Goal: Transaction & Acquisition: Download file/media

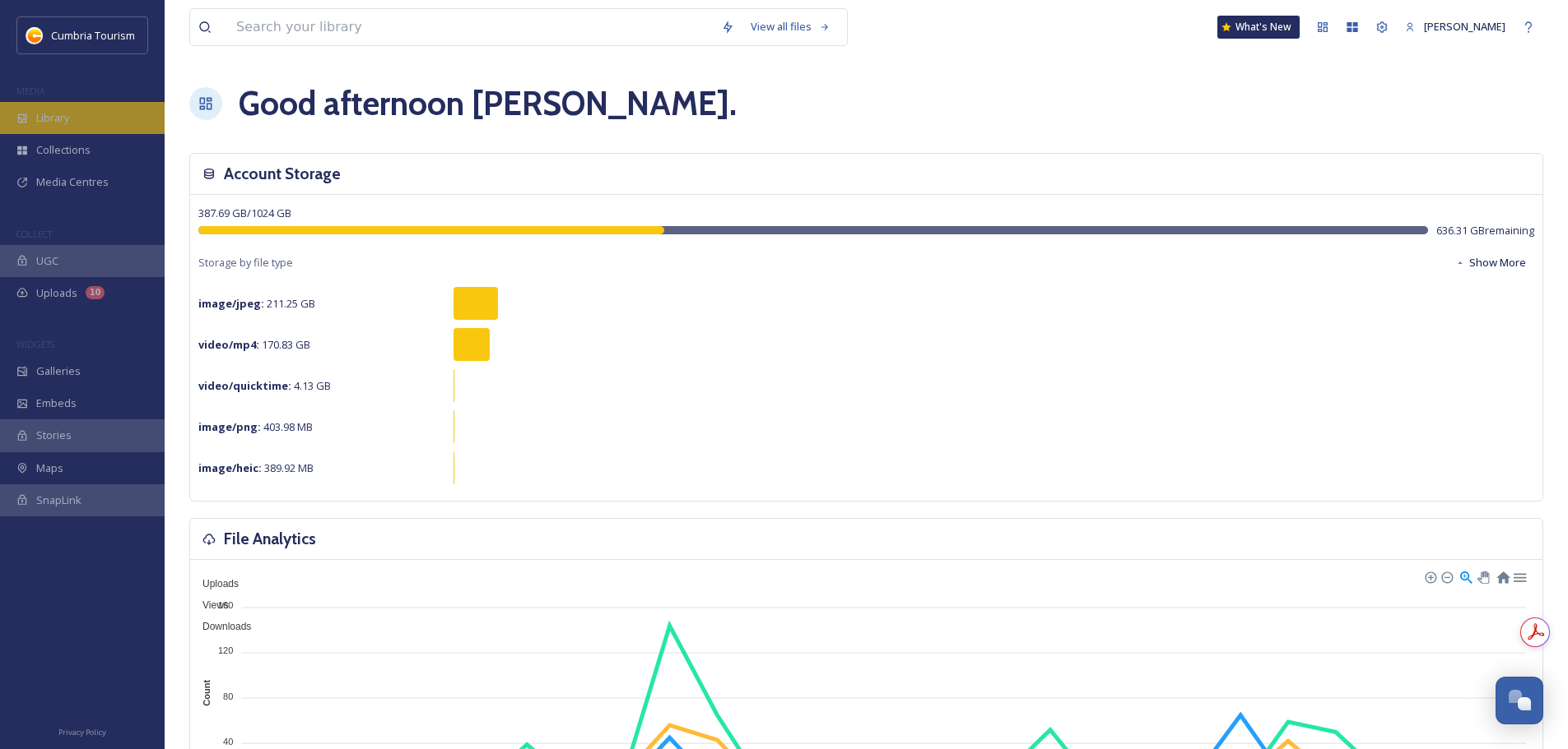
click at [120, 113] on div "Library" at bounding box center [82, 118] width 164 height 32
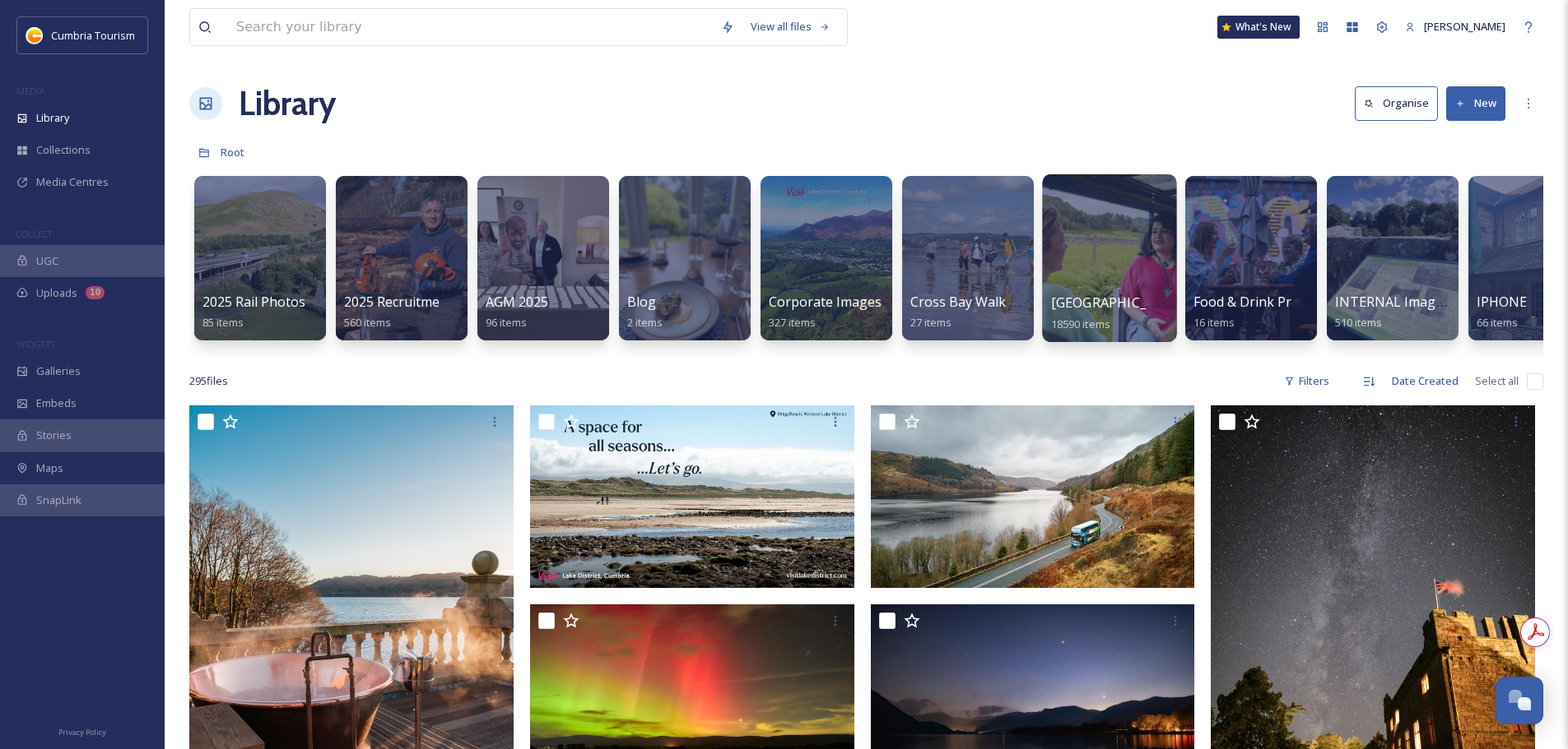
click at [1083, 305] on span "[GEOGRAPHIC_DATA]" at bounding box center [1118, 303] width 135 height 19
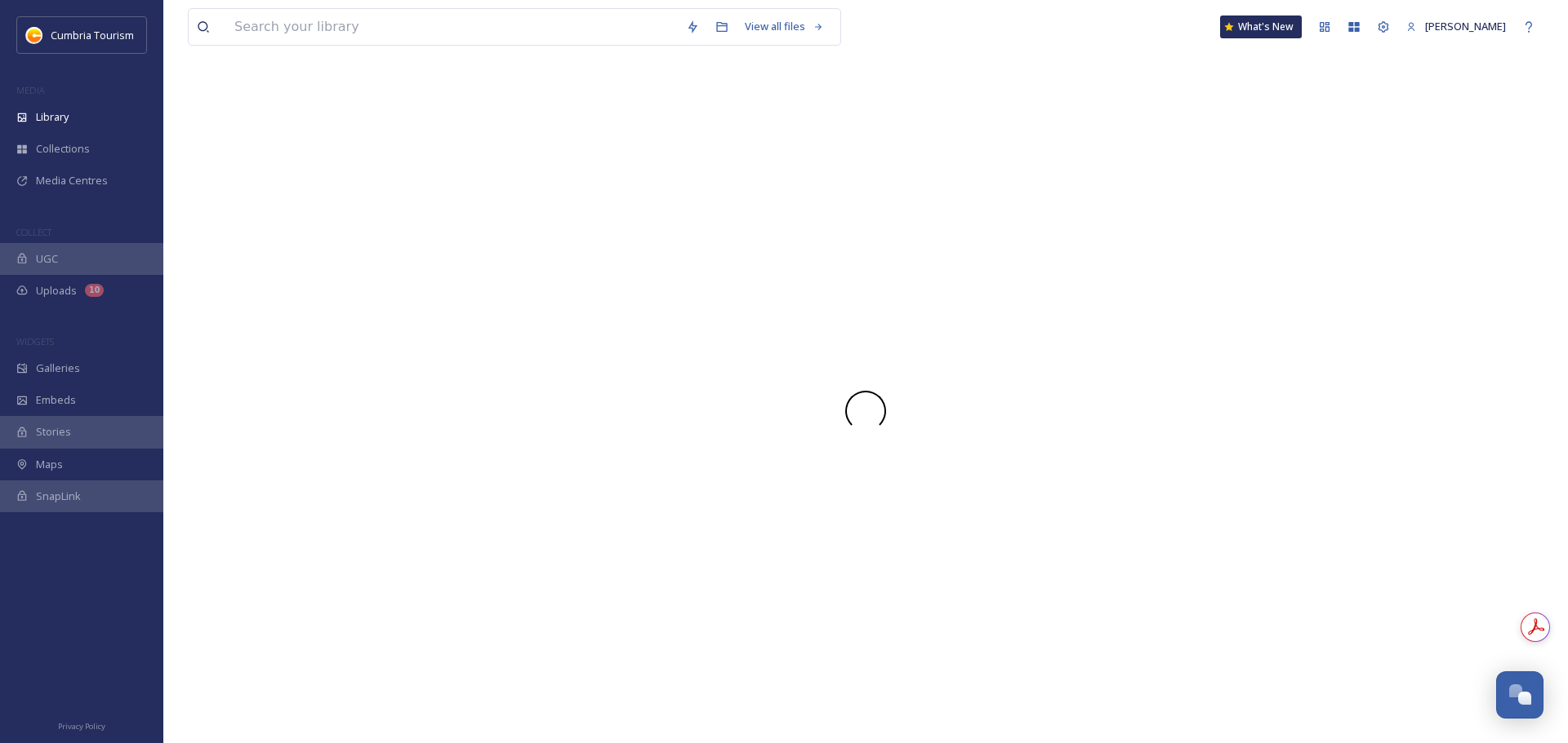
click at [1074, 303] on div at bounding box center [865, 411] width 1355 height 665
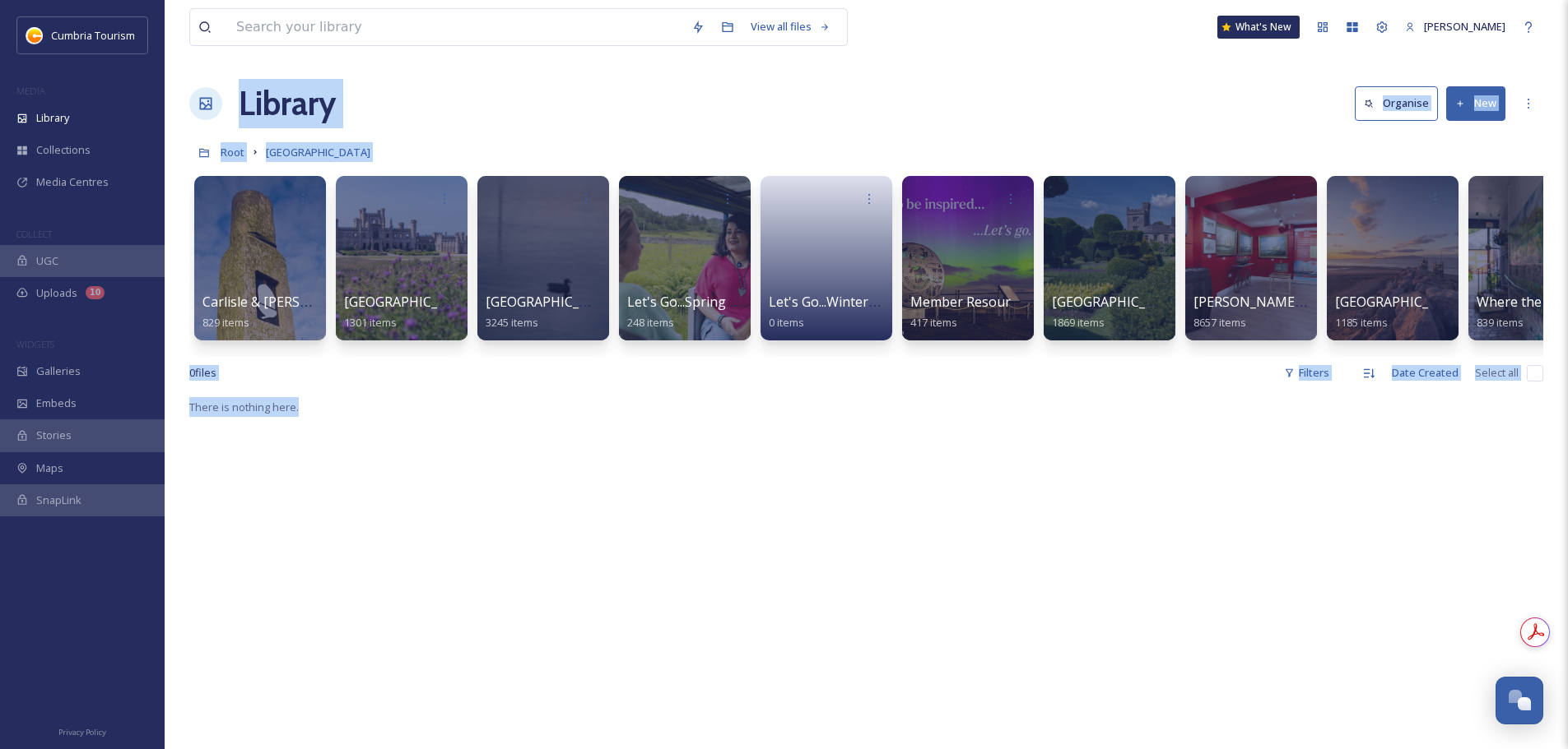
click at [651, 105] on div "Library Organise New" at bounding box center [867, 104] width 1354 height 50
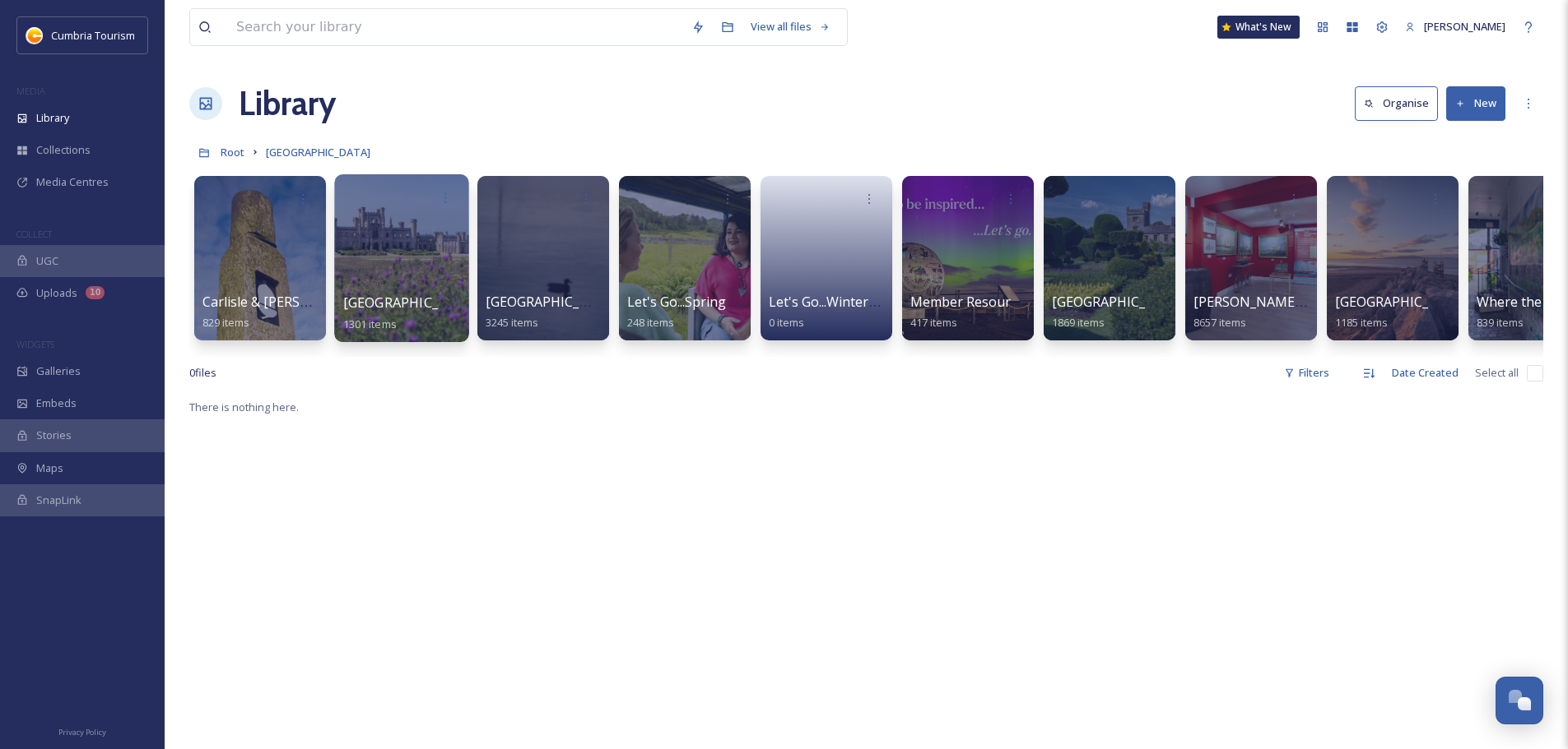
click at [424, 302] on span "[GEOGRAPHIC_DATA] & [GEOGRAPHIC_DATA]" at bounding box center [487, 303] width 286 height 19
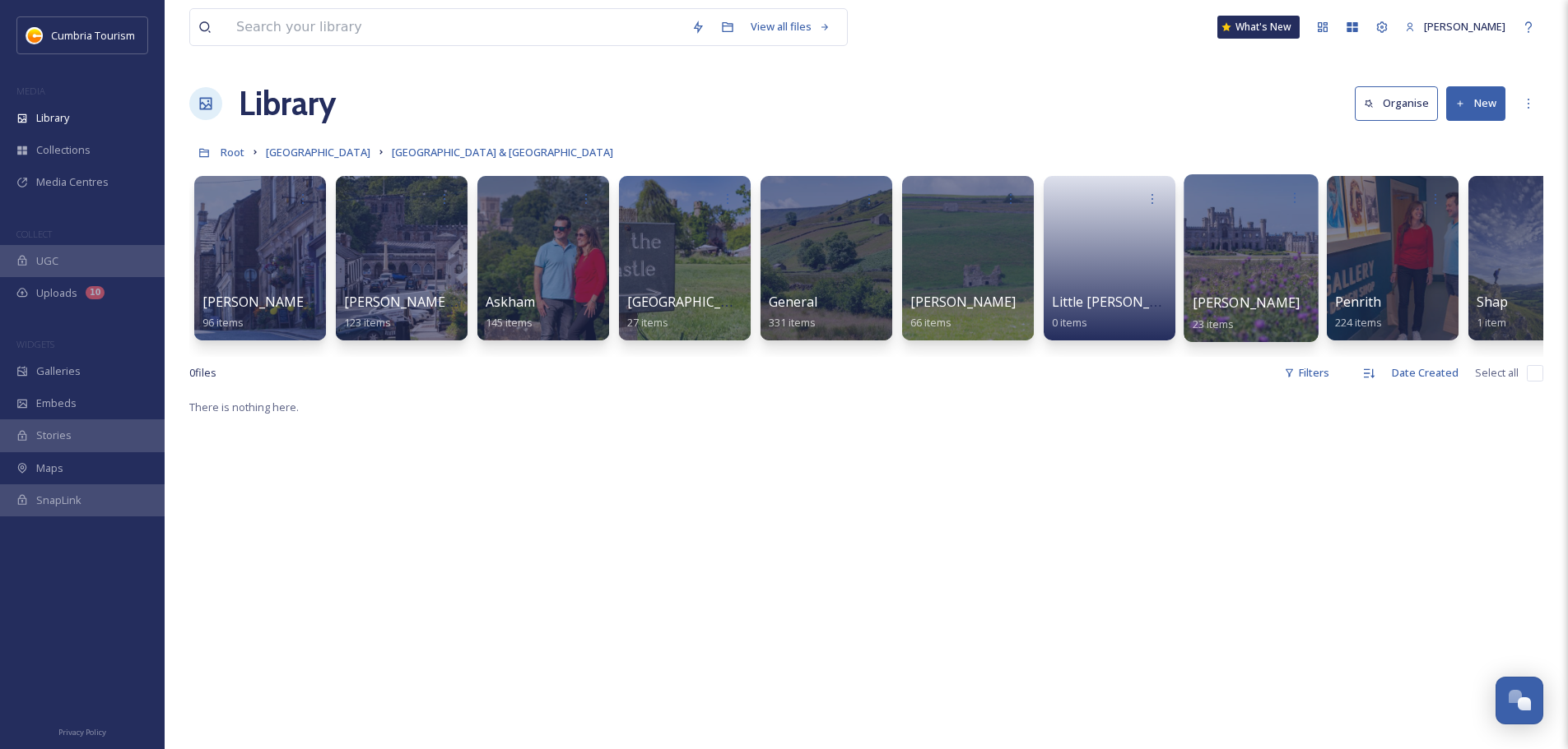
click at [1223, 300] on span "[PERSON_NAME]" at bounding box center [1246, 303] width 108 height 19
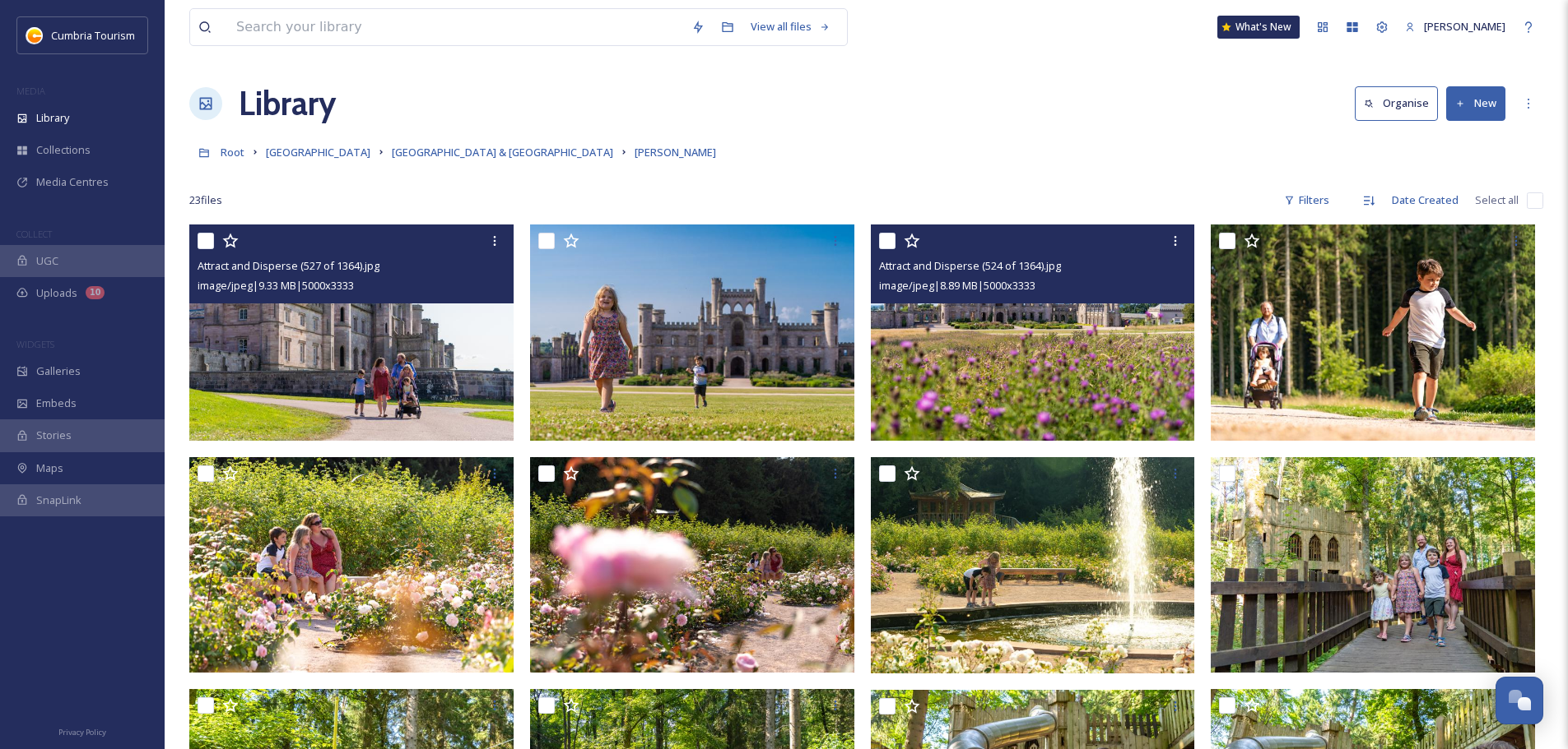
click at [1155, 403] on img at bounding box center [1032, 332] width 324 height 216
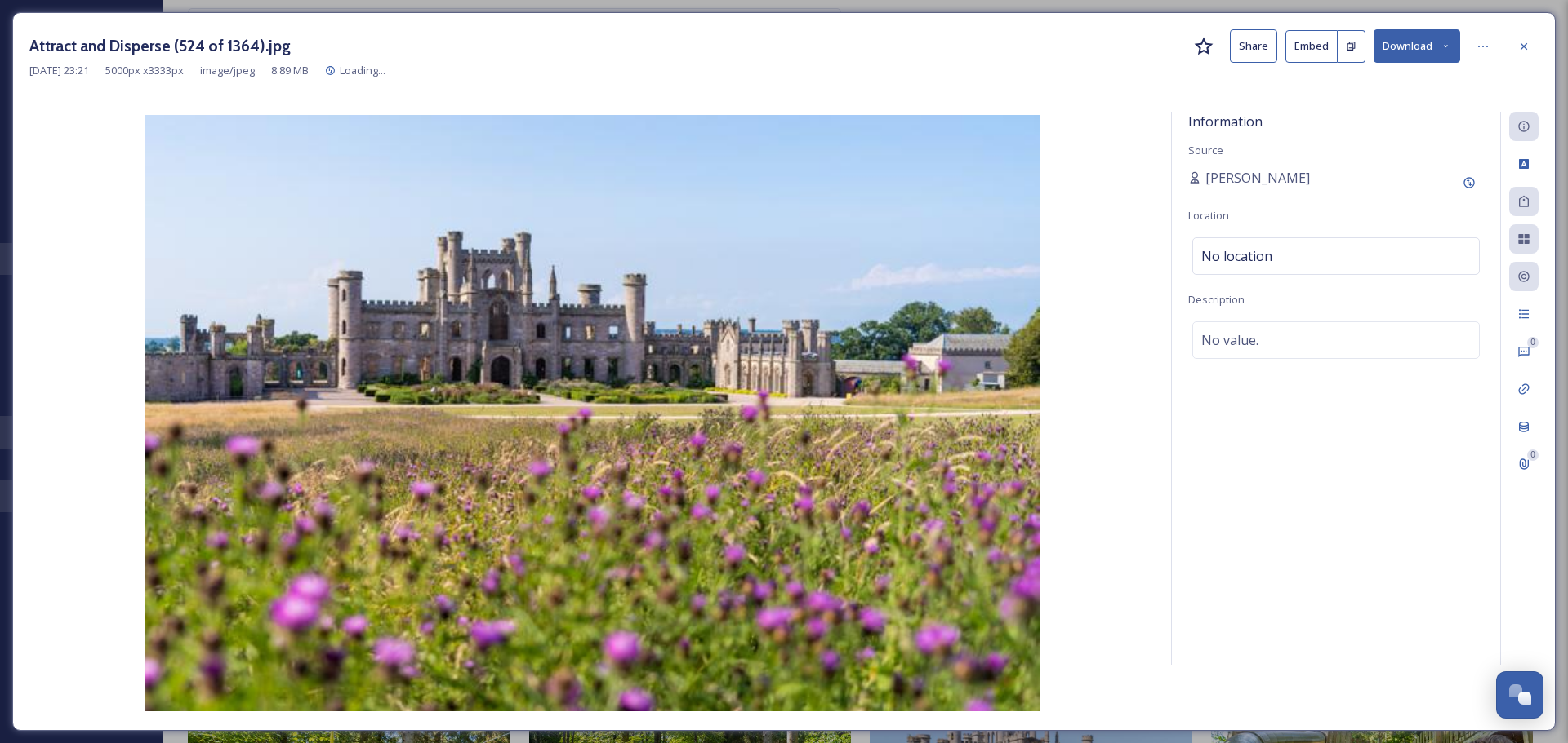
click at [1428, 31] on button "Download" at bounding box center [1417, 46] width 87 height 33
click at [1387, 108] on span "Download Large (2000 x 1333)" at bounding box center [1368, 115] width 144 height 16
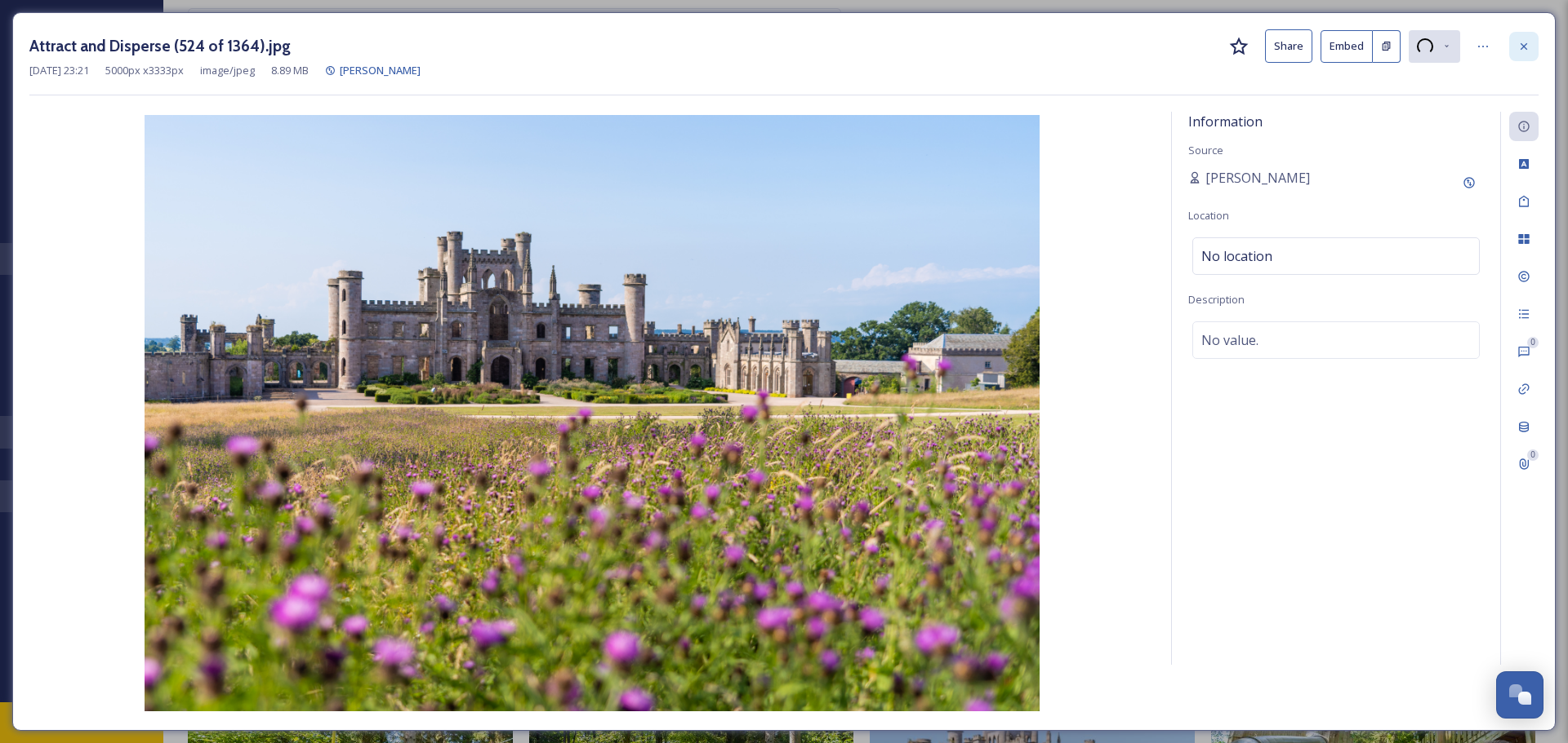
click at [1522, 46] on icon at bounding box center [1524, 47] width 13 height 13
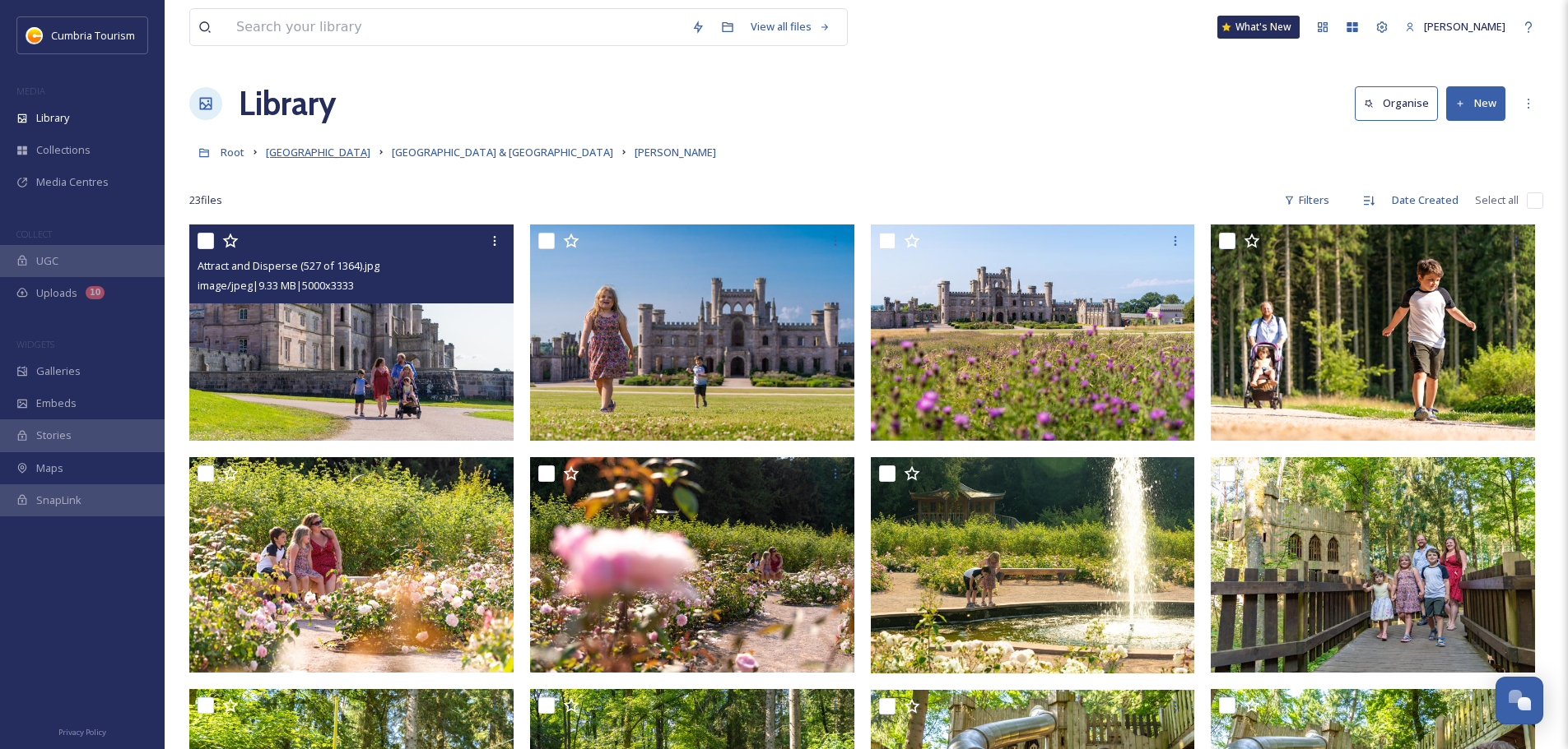
click at [358, 158] on span "[GEOGRAPHIC_DATA]" at bounding box center [318, 152] width 104 height 15
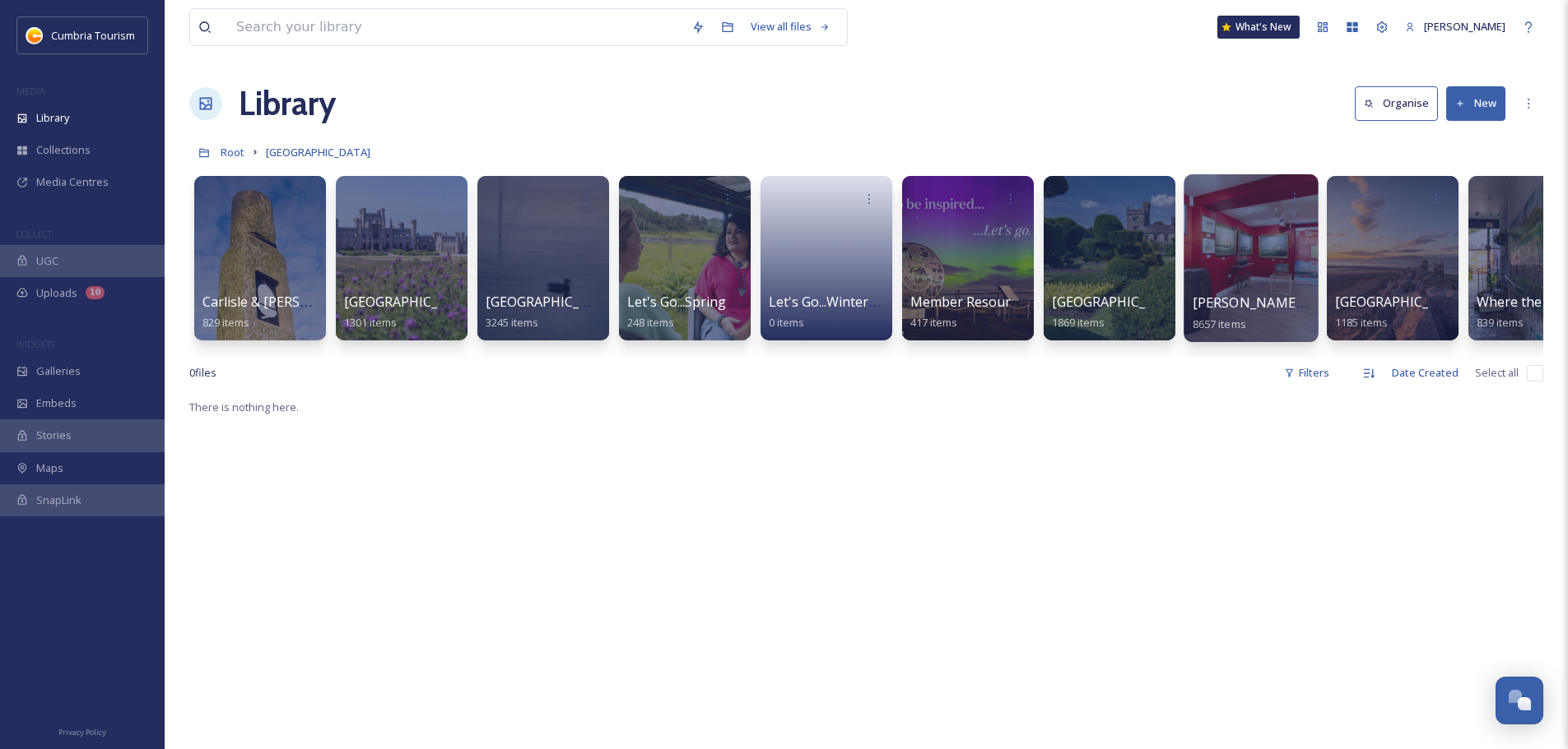
click at [1235, 304] on span "[PERSON_NAME] Uploads" at bounding box center [1274, 303] width 163 height 19
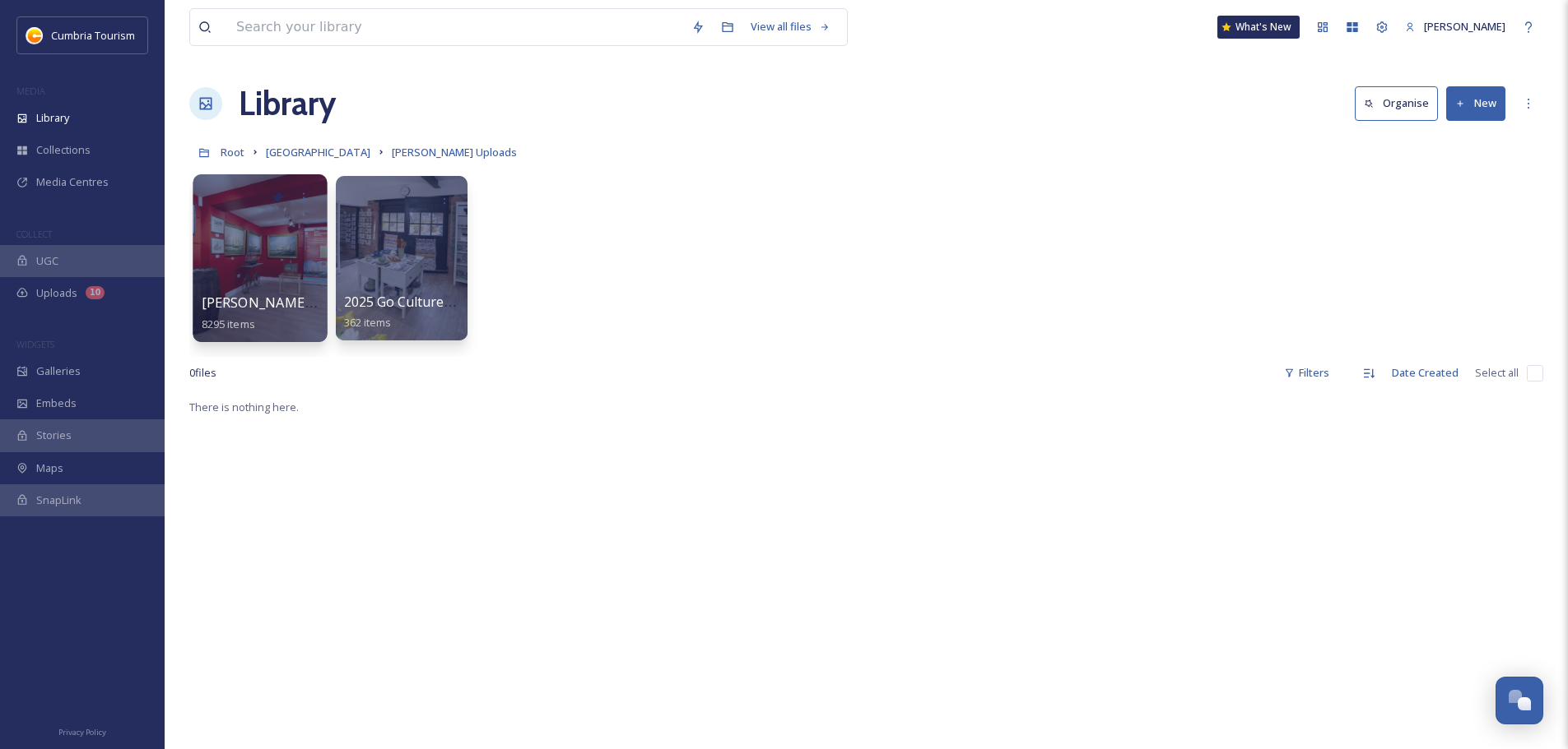
click at [239, 305] on span "[PERSON_NAME] Uploads - [DATE]" at bounding box center [311, 303] width 219 height 19
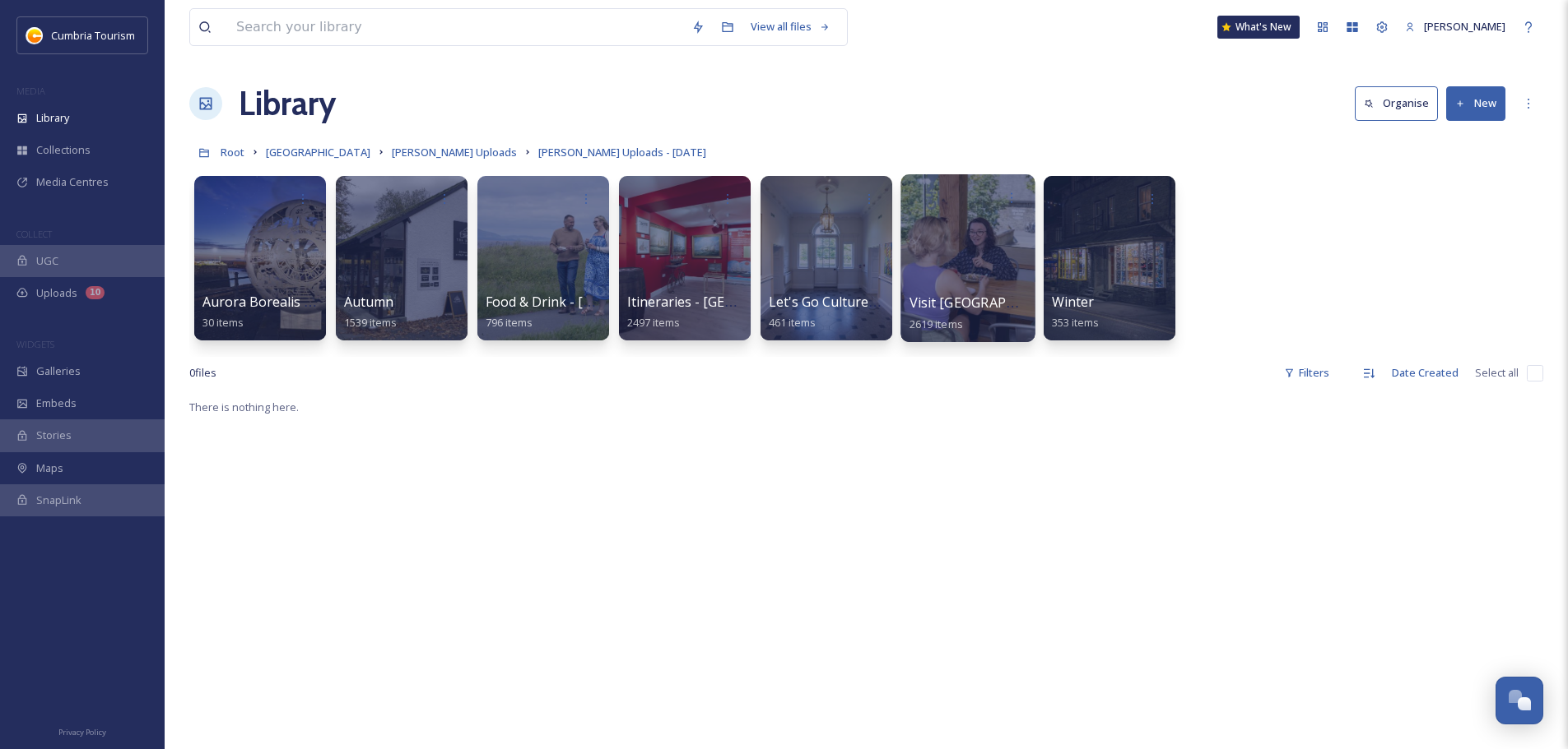
click at [990, 306] on div "Visit [GEOGRAPHIC_DATA] 2619 items" at bounding box center [968, 313] width 118 height 41
click at [967, 295] on span "Visit [GEOGRAPHIC_DATA]" at bounding box center [992, 303] width 165 height 19
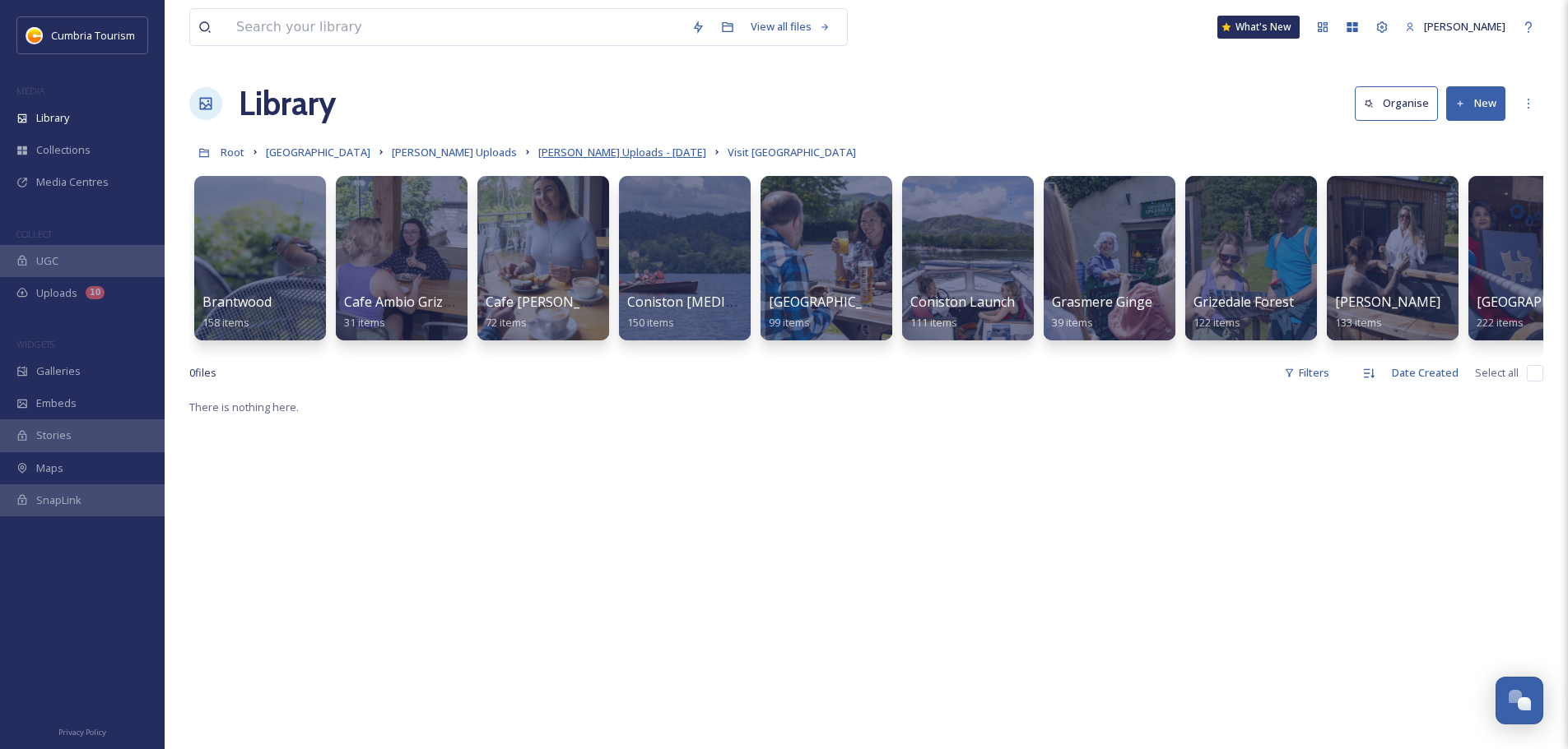
drag, startPoint x: 561, startPoint y: 164, endPoint x: 573, endPoint y: 153, distance: 16.3
click at [562, 162] on div "Root Cumbria Media Library [PERSON_NAME] Uploads [PERSON_NAME] Uploads - [DATE]…" at bounding box center [867, 151] width 1354 height 31
click at [574, 152] on span "[PERSON_NAME] Uploads - [DATE]" at bounding box center [621, 152] width 168 height 15
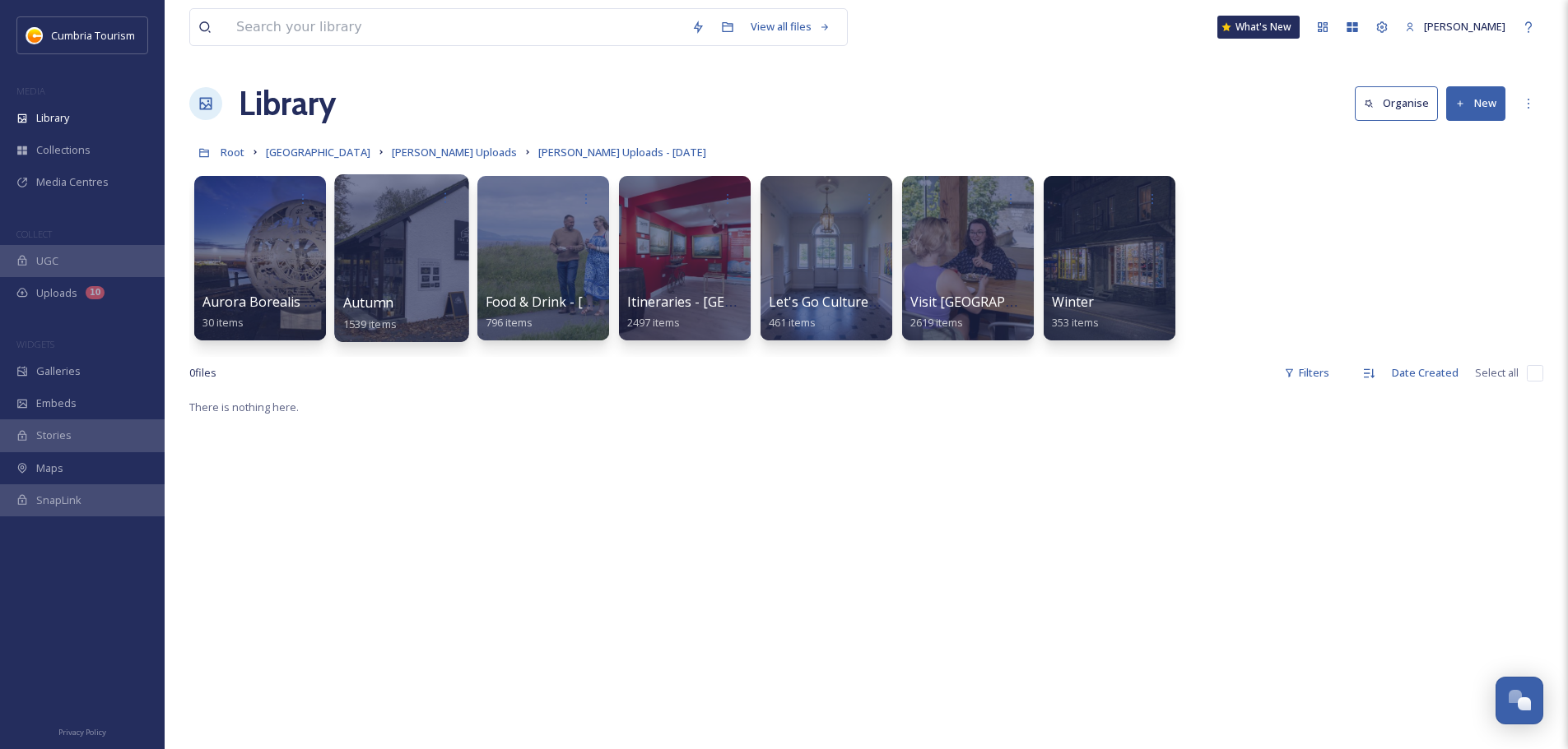
click at [356, 327] on span "1539 items" at bounding box center [371, 323] width 54 height 15
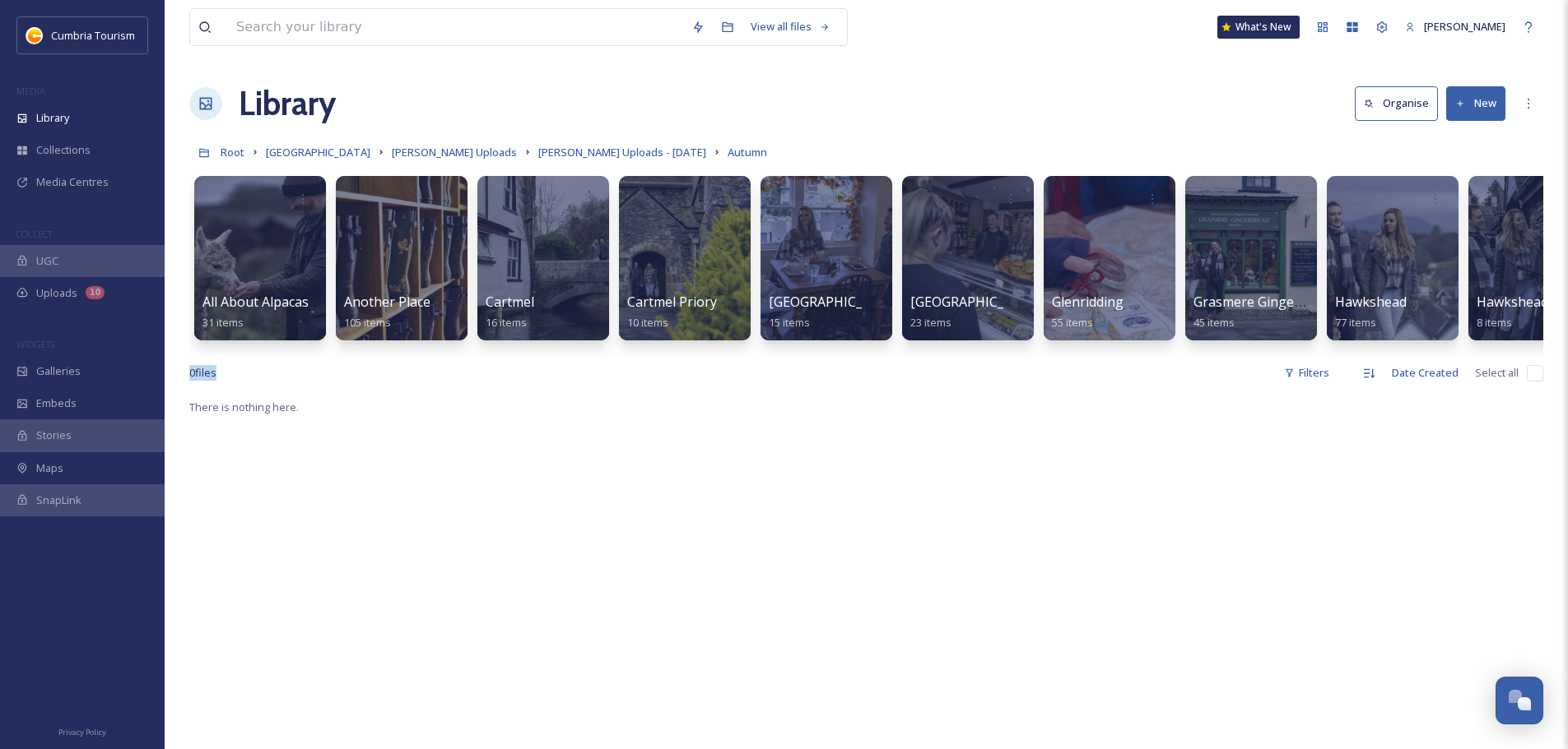
drag, startPoint x: 366, startPoint y: 350, endPoint x: 408, endPoint y: 402, distance: 66.8
click at [408, 402] on div "View all files What's New [PERSON_NAME] Library Organise New Root Cumbria Media…" at bounding box center [866, 573] width 1403 height 1147
click at [408, 381] on div "0 file s Filters Date Created Select all" at bounding box center [867, 373] width 1354 height 32
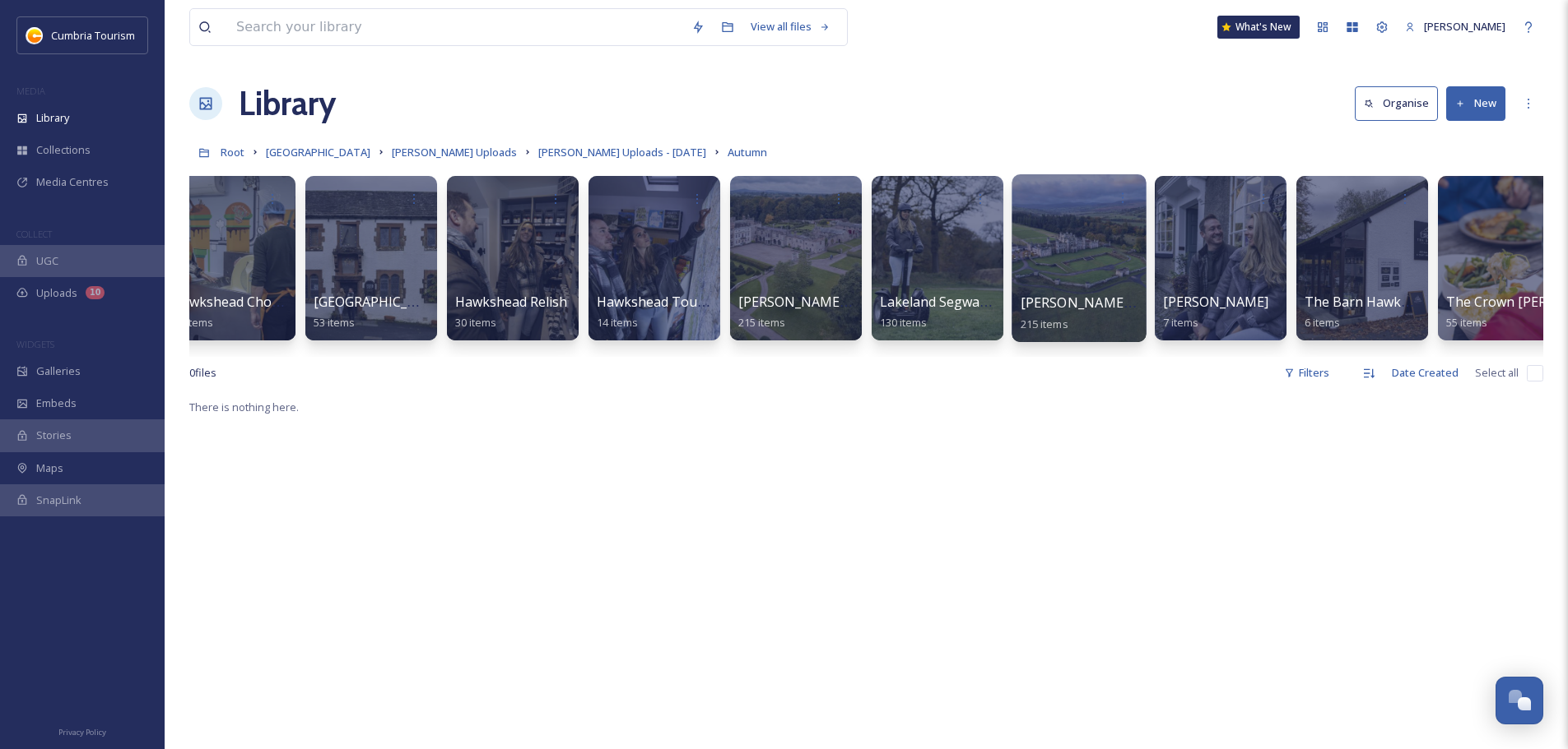
click at [1064, 287] on div at bounding box center [1078, 258] width 134 height 167
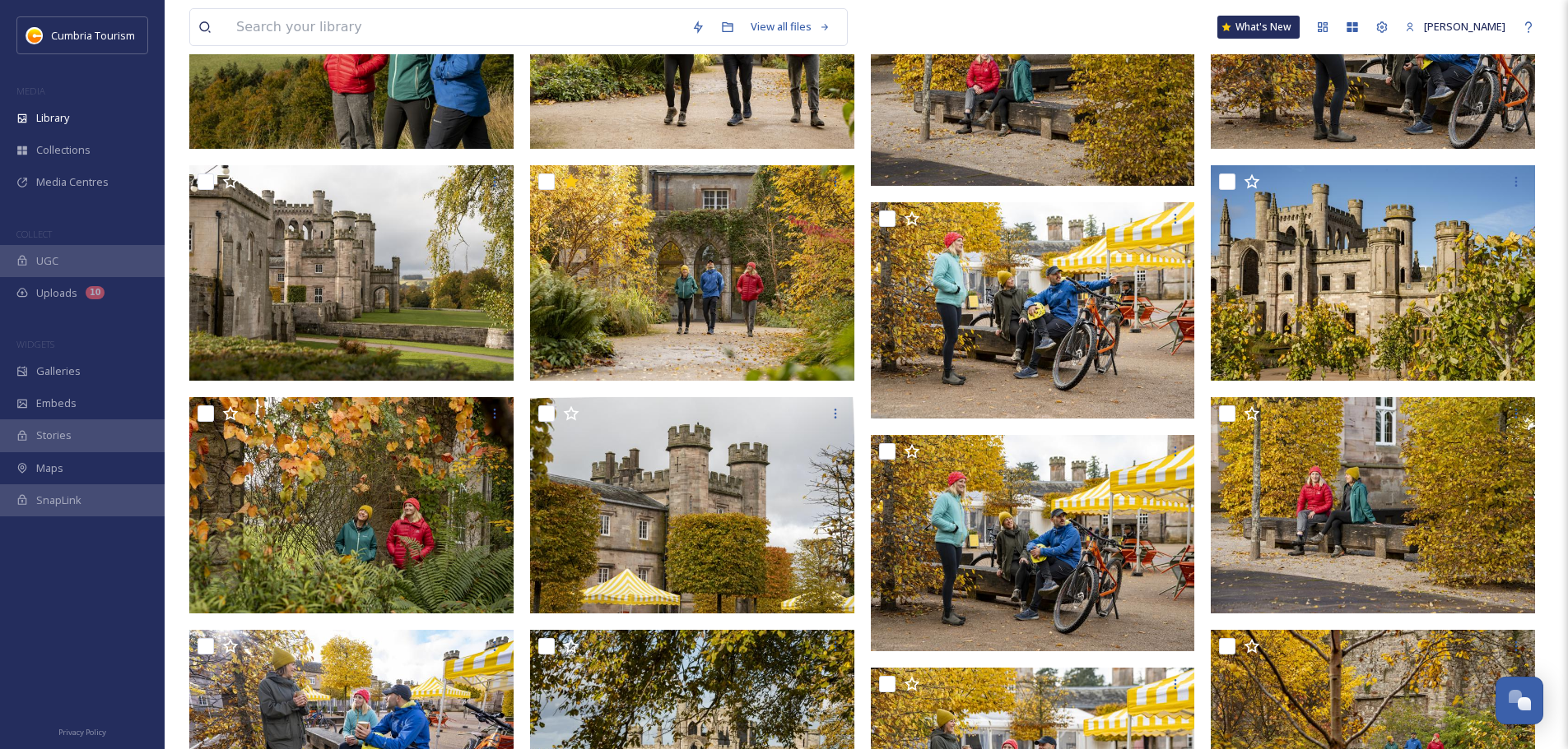
scroll to position [1038, 0]
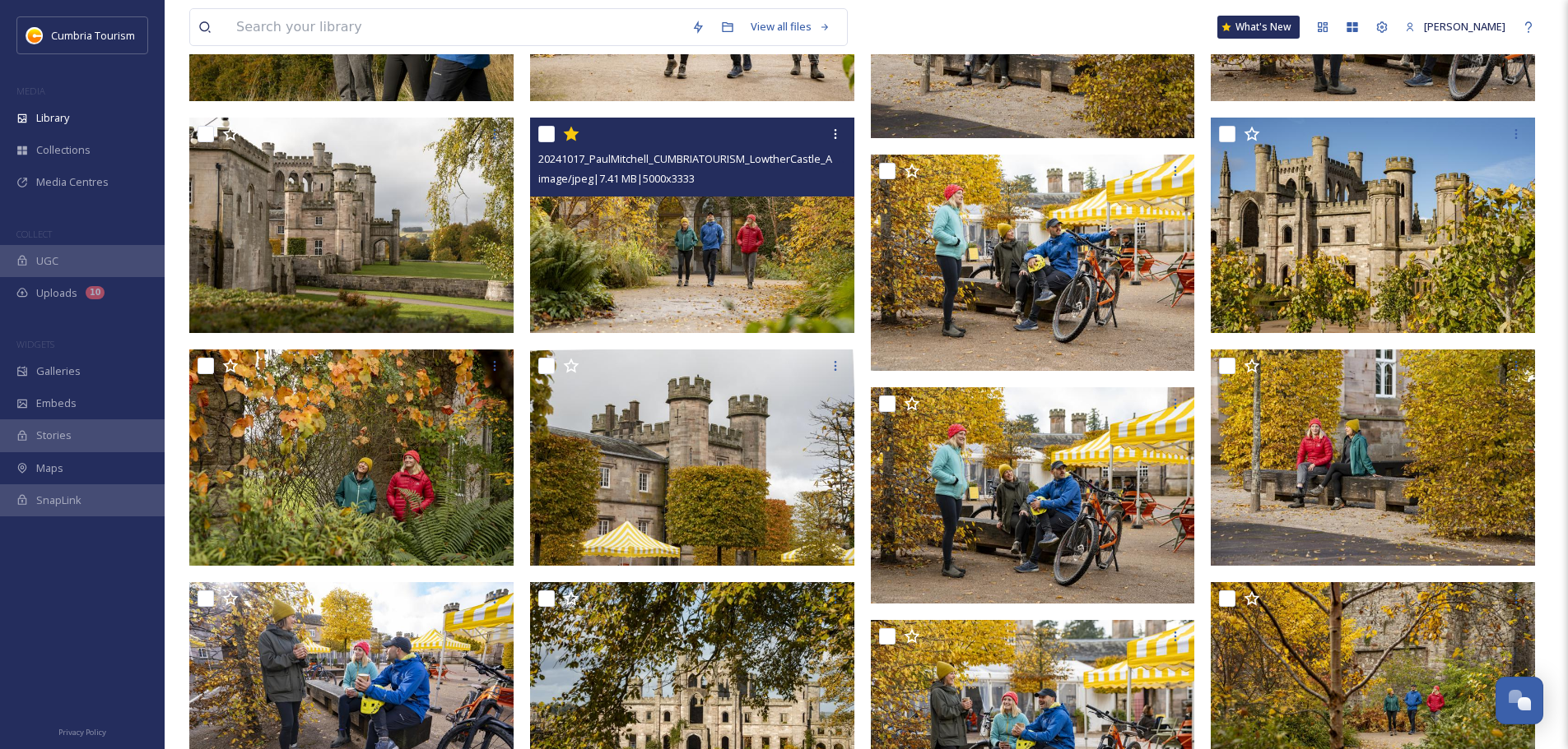
click at [701, 255] on img at bounding box center [691, 226] width 324 height 216
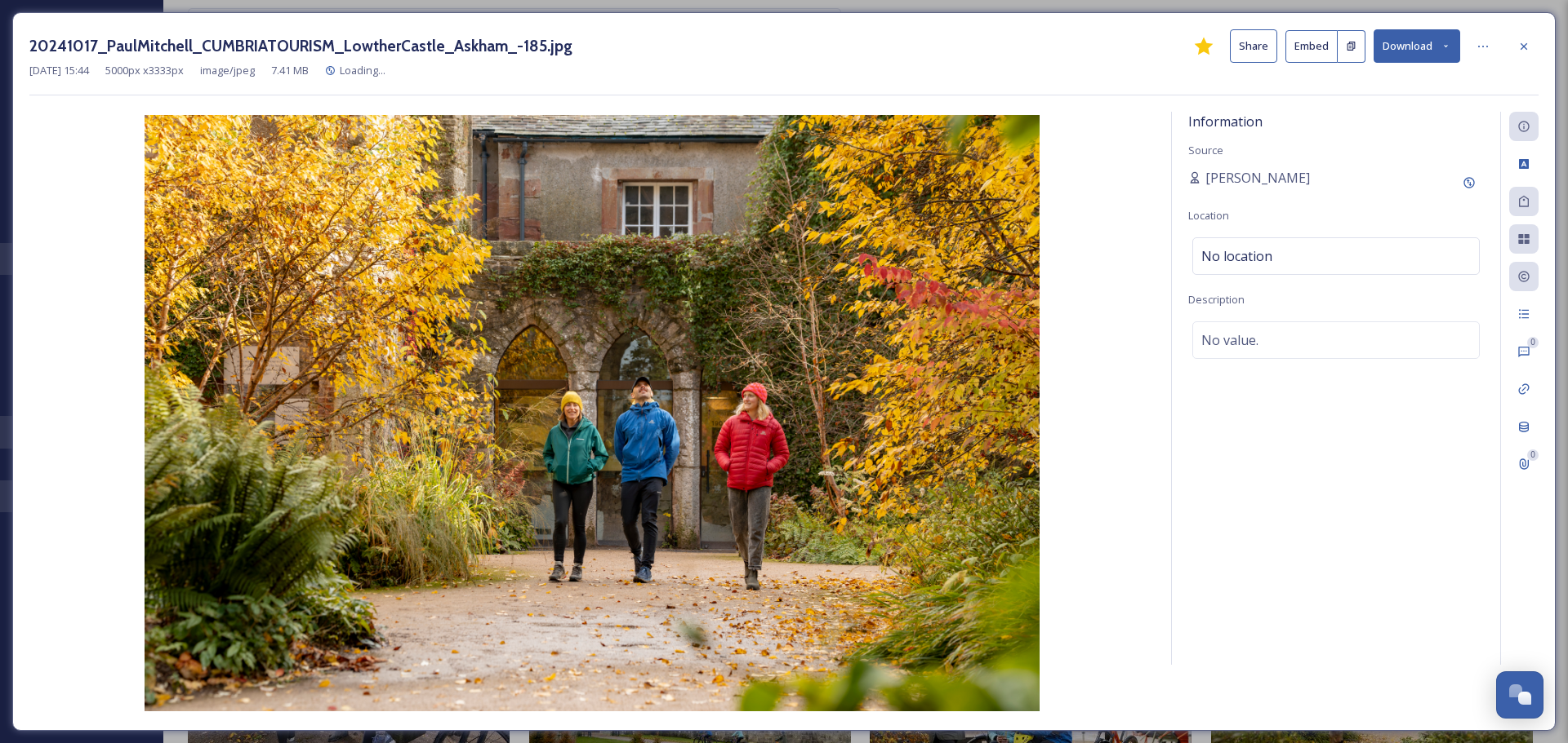
click at [1422, 39] on button "Download" at bounding box center [1417, 46] width 87 height 33
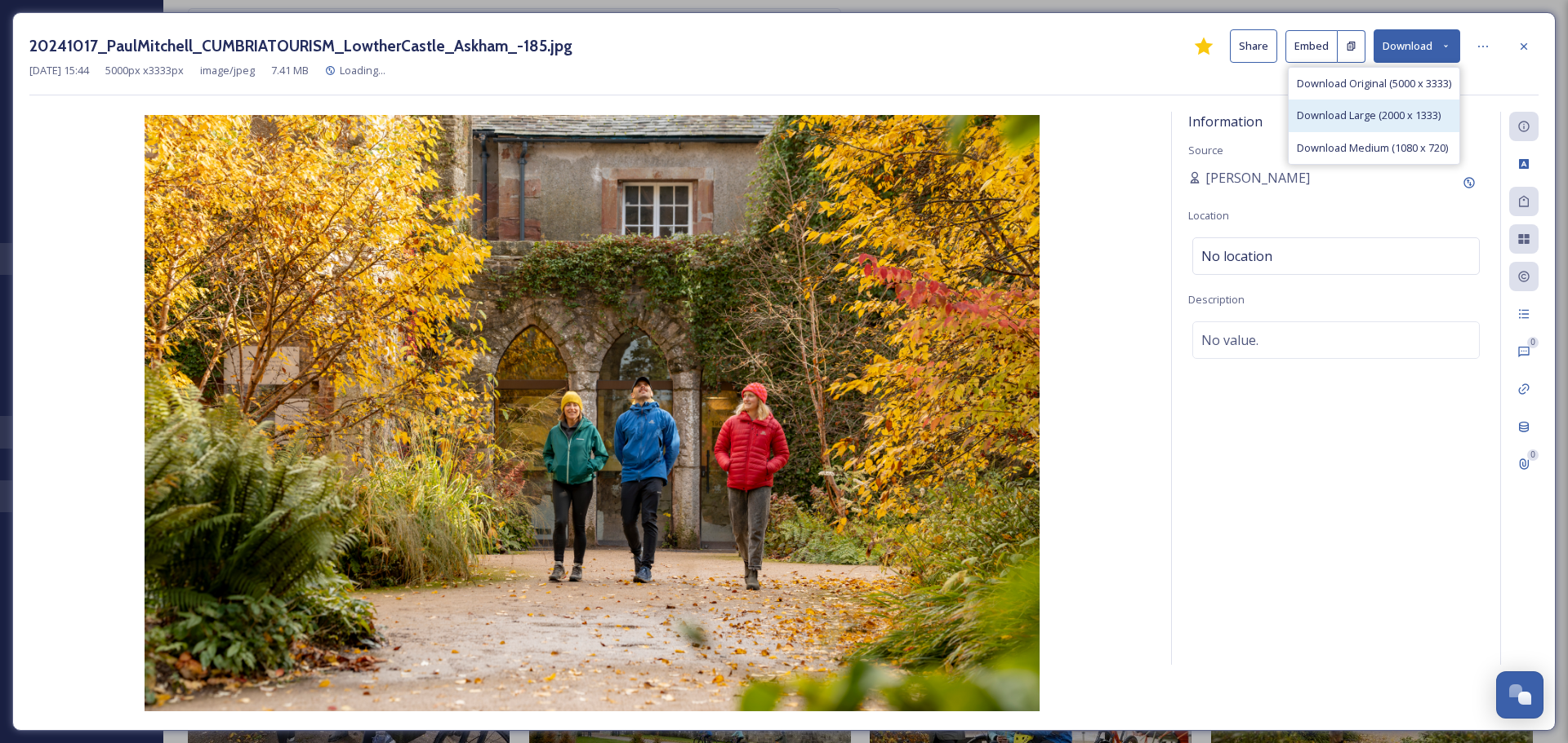
click at [1417, 106] on div "Download Large (2000 x 1333)" at bounding box center [1373, 115] width 170 height 32
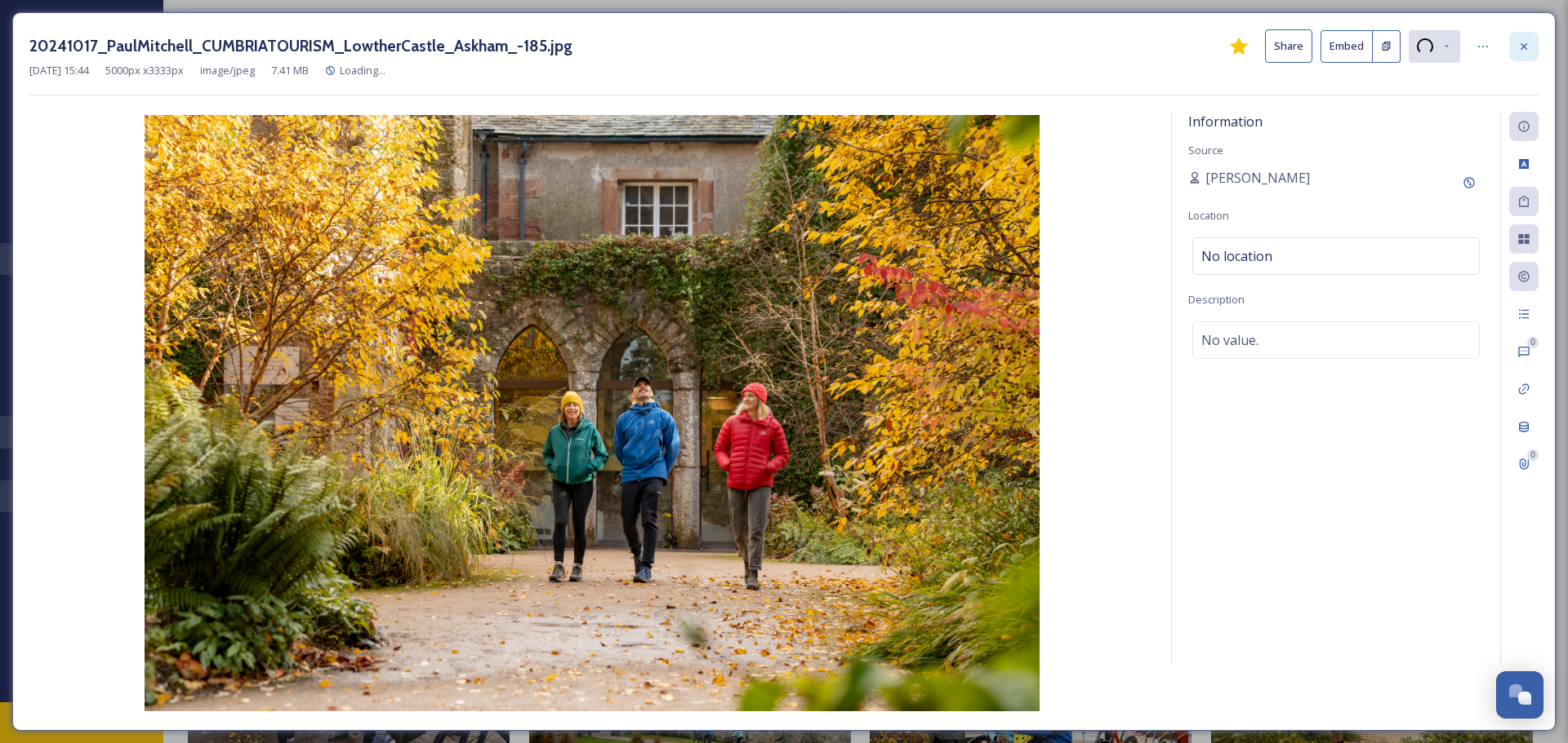
click at [1521, 49] on icon at bounding box center [1524, 46] width 7 height 7
